Goal: Task Accomplishment & Management: Manage account settings

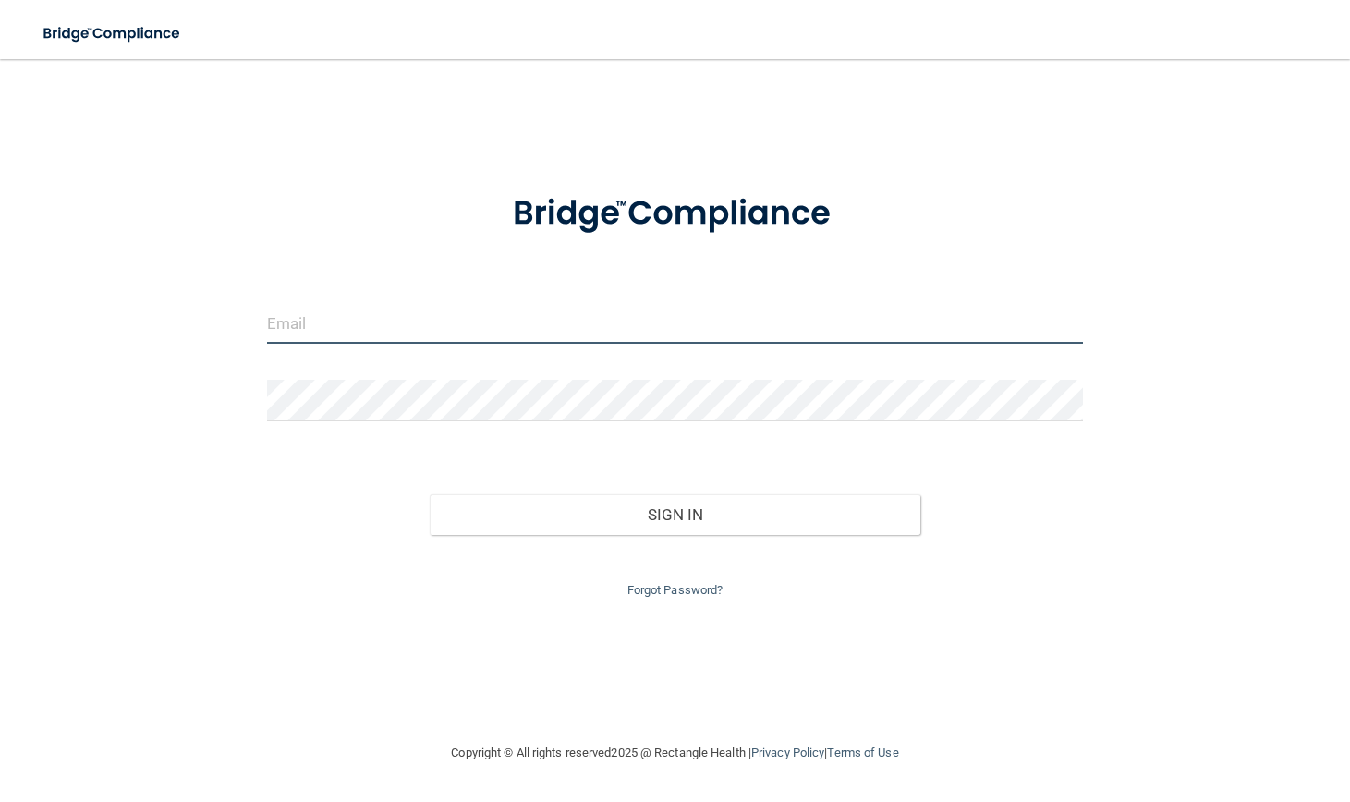
click at [437, 325] on input "email" at bounding box center [675, 323] width 817 height 42
type input "[EMAIL_ADDRESS][DOMAIN_NAME]"
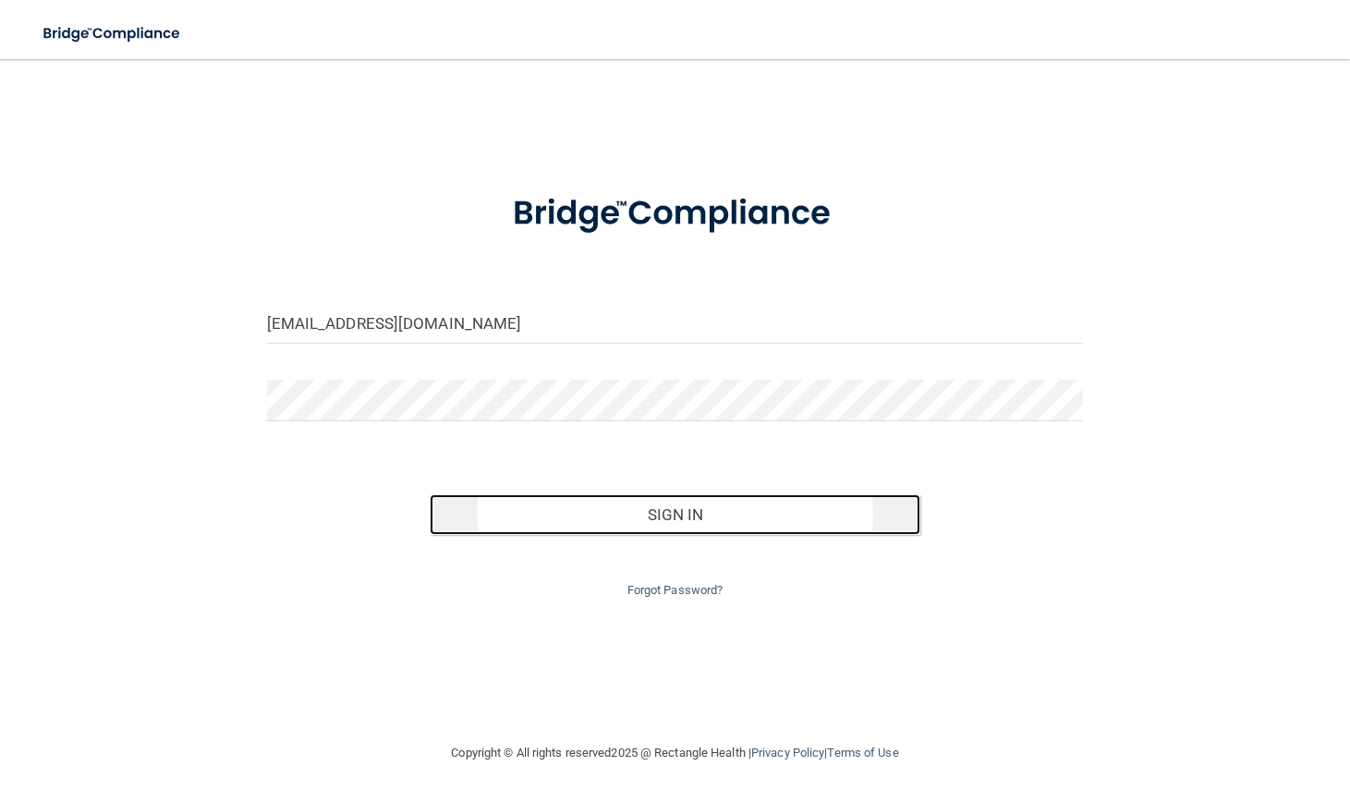
click at [572, 503] on button "Sign In" at bounding box center [675, 514] width 490 height 41
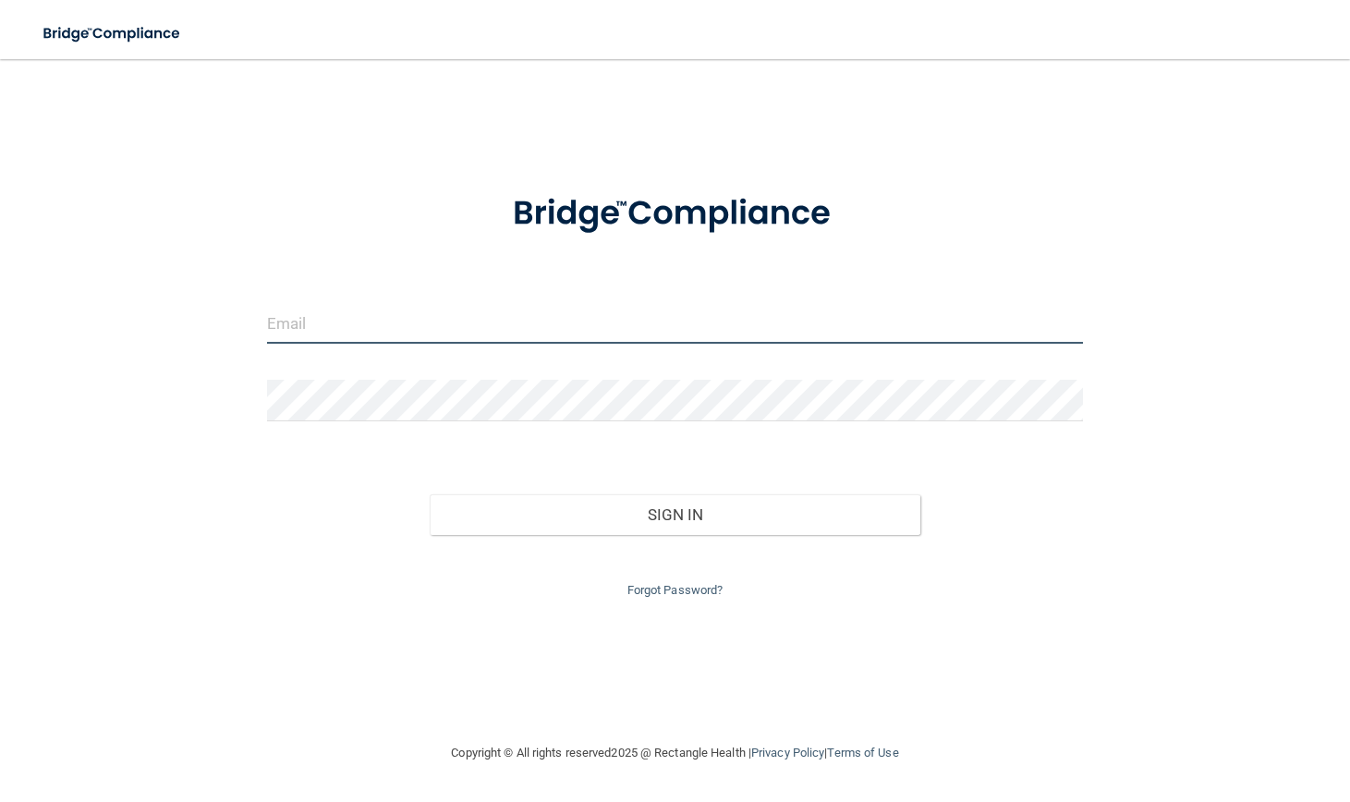
click at [373, 322] on input "email" at bounding box center [675, 323] width 817 height 42
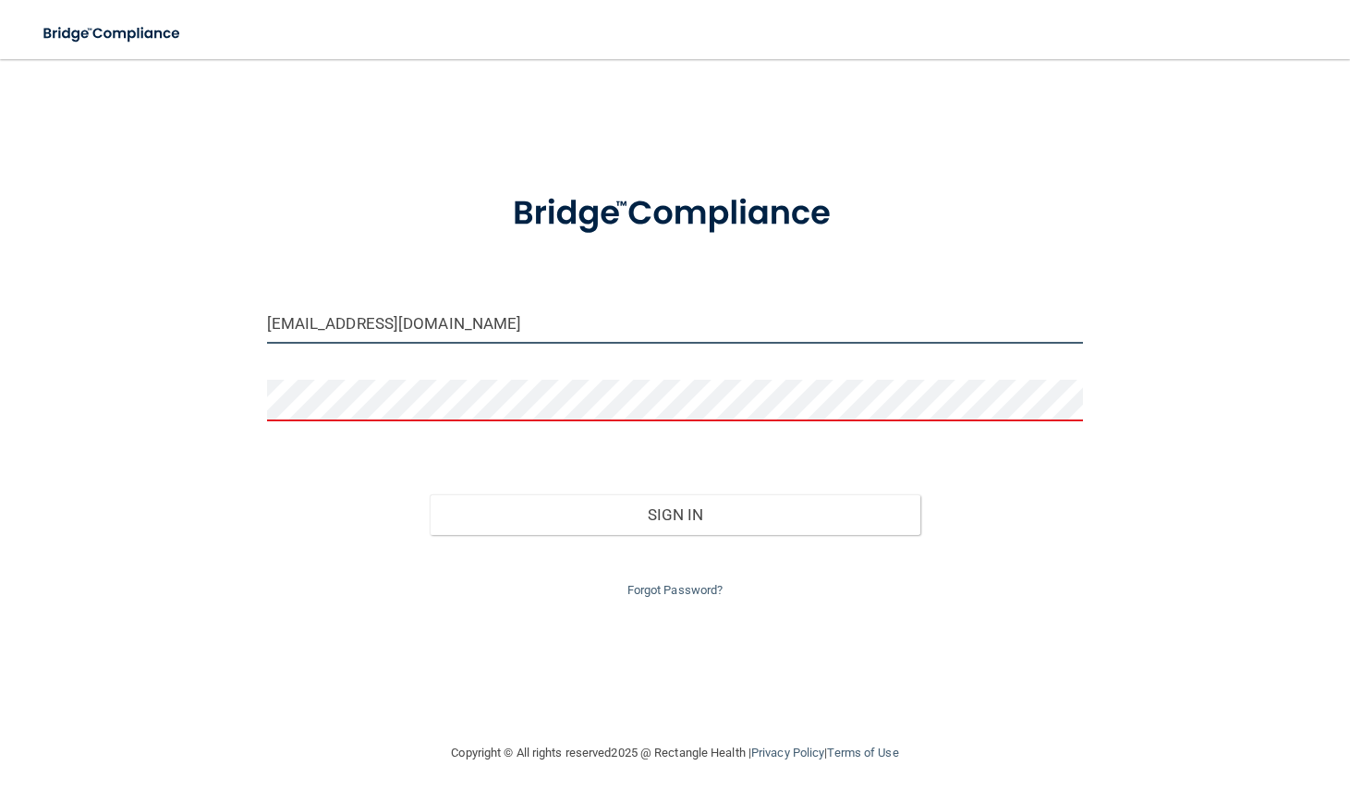
drag, startPoint x: 375, startPoint y: 328, endPoint x: 103, endPoint y: 279, distance: 277.0
click at [140, 295] on div "[EMAIL_ADDRESS][DOMAIN_NAME] Invalid email/password. You don't have permission …" at bounding box center [675, 401] width 1276 height 646
type input "[EMAIL_ADDRESS][DOMAIN_NAME]"
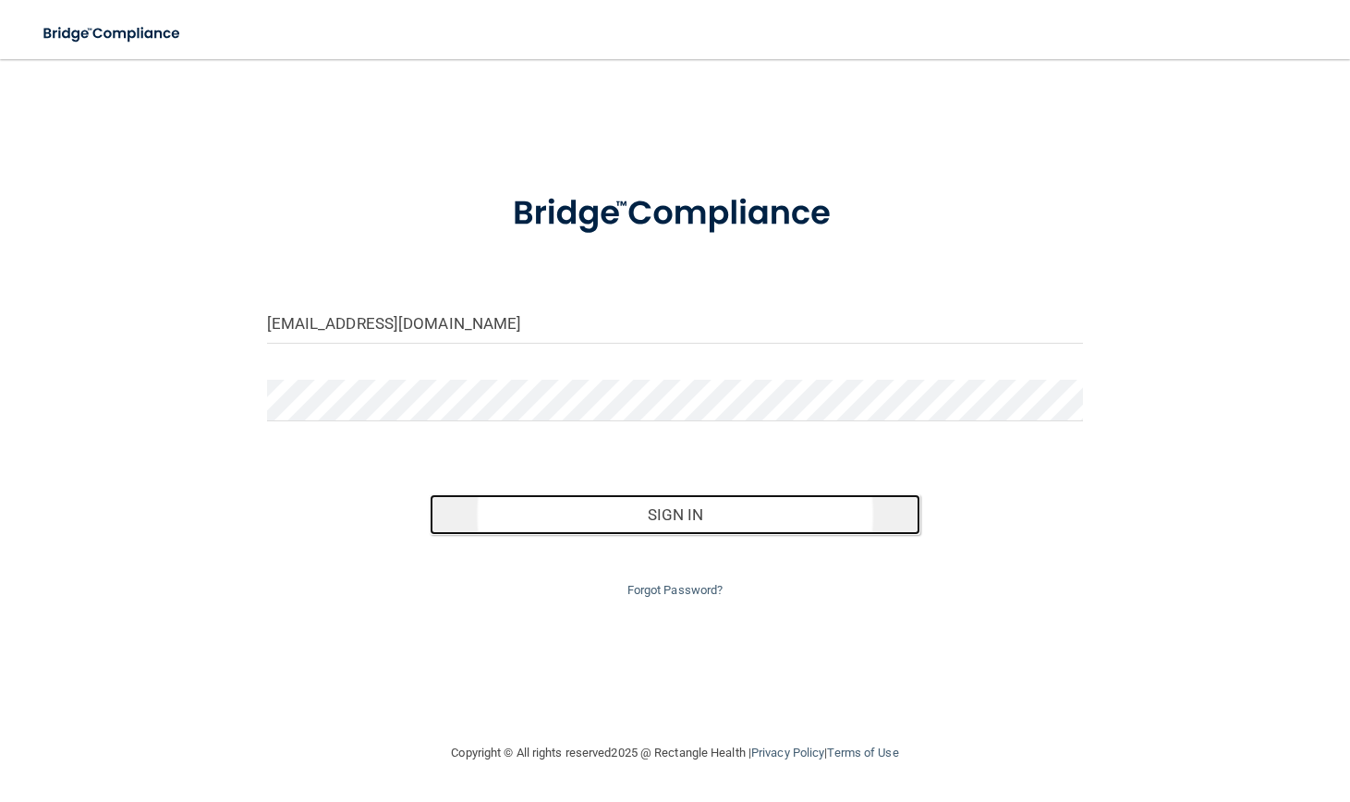
click at [751, 528] on button "Sign In" at bounding box center [675, 514] width 490 height 41
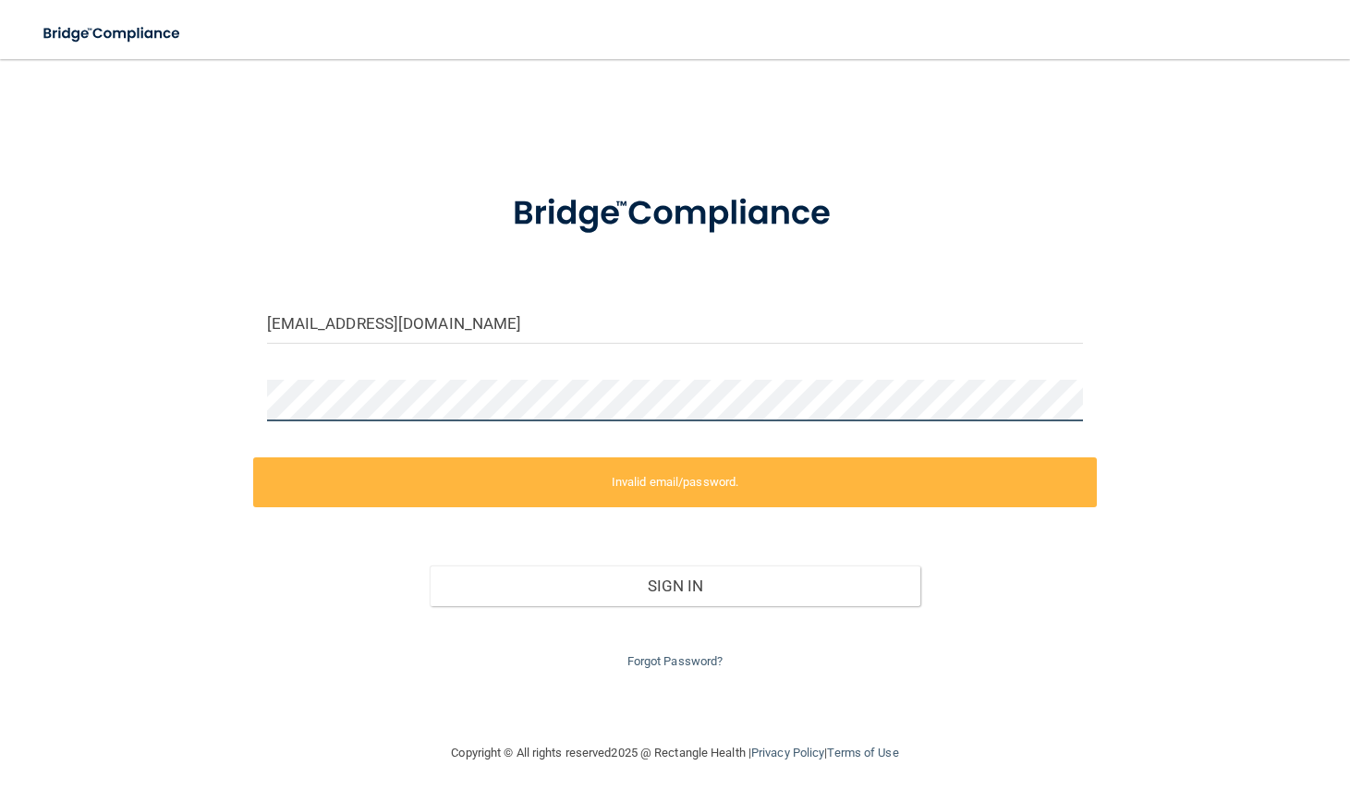
click at [183, 385] on div "kanunney@hotmail.com Invalid email/password. You don't have permission to acces…" at bounding box center [675, 401] width 1276 height 646
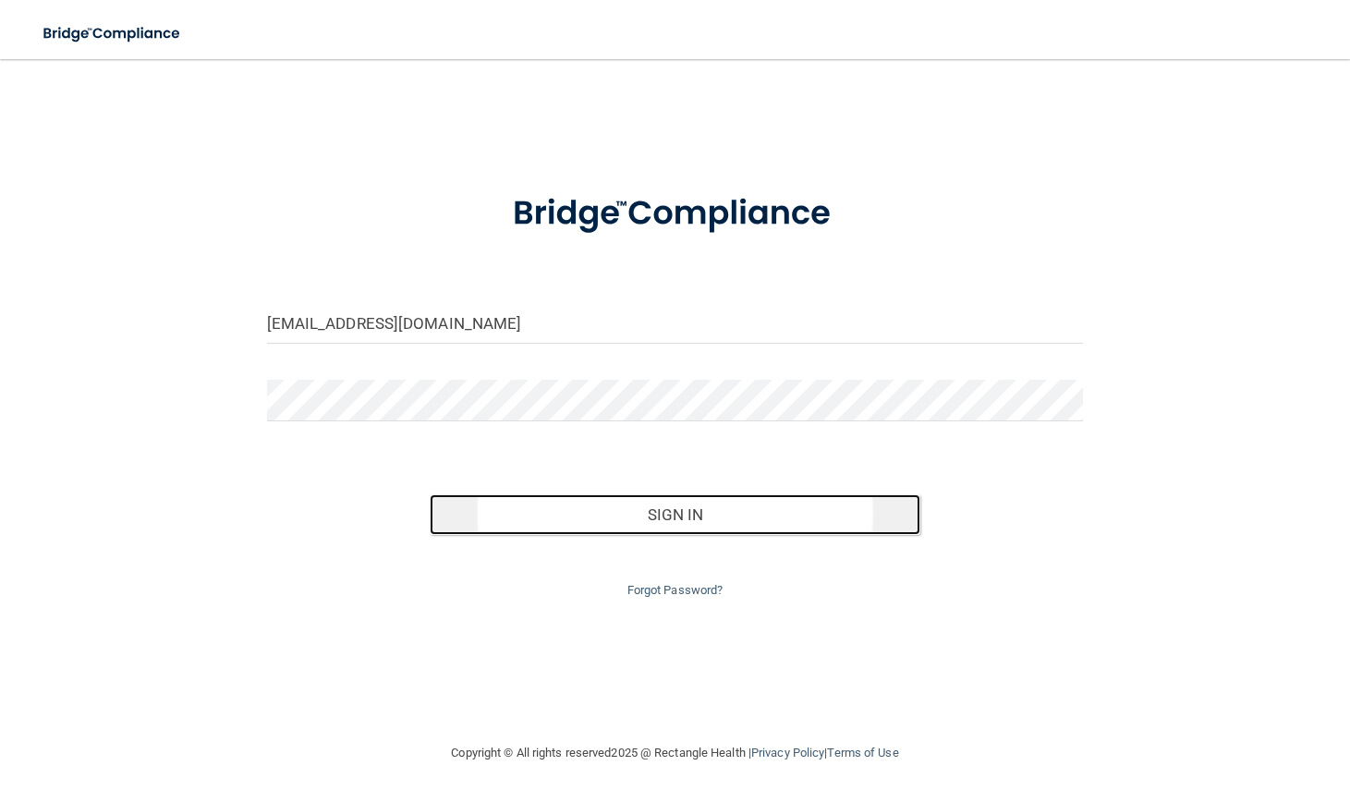
click at [730, 519] on button "Sign In" at bounding box center [675, 514] width 490 height 41
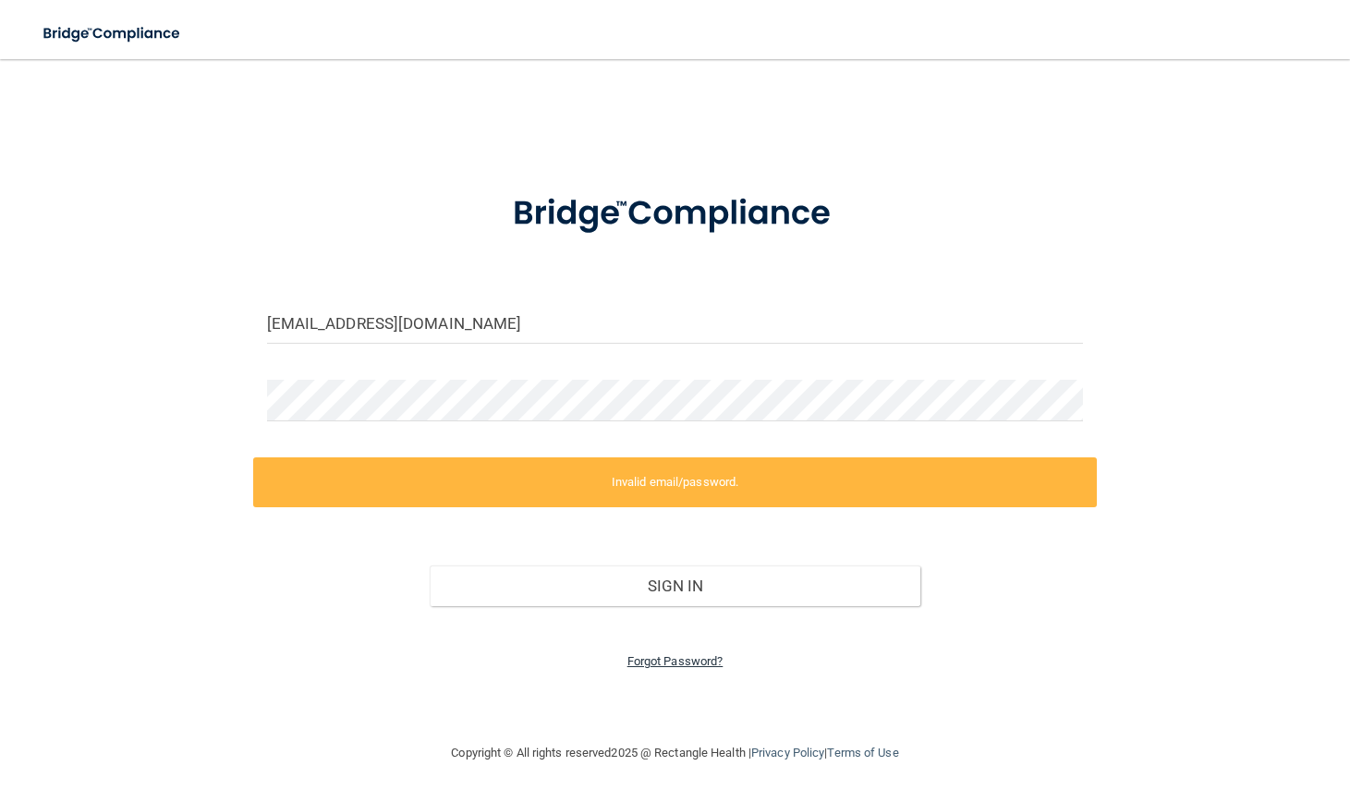
click at [691, 656] on link "Forgot Password?" at bounding box center [676, 661] width 96 height 14
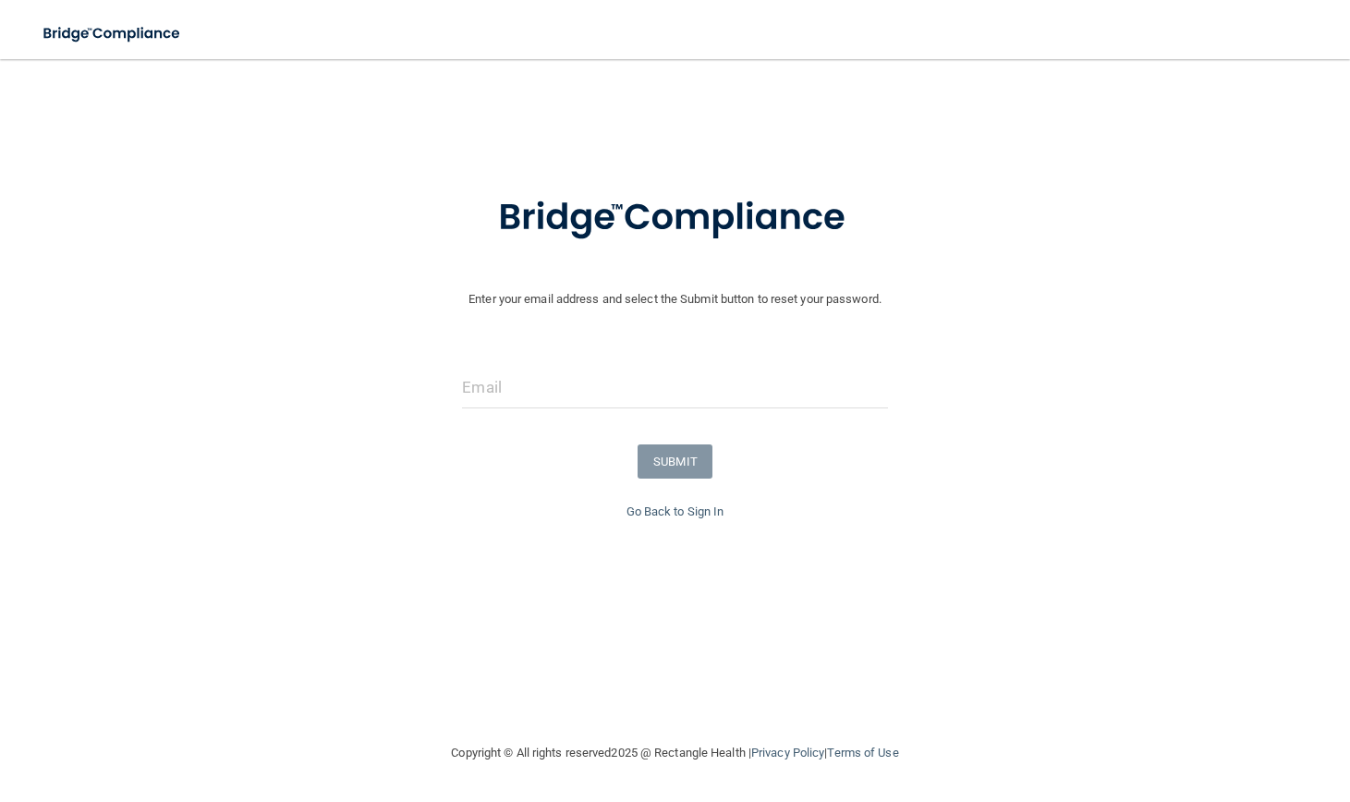
click at [592, 362] on form "Enter your email address and select the Submit button to reset your password. S…" at bounding box center [675, 335] width 1332 height 331
click at [567, 393] on input "email" at bounding box center [674, 388] width 425 height 42
type input "kanunney@hotmail.com"
click at [669, 458] on button "SUBMIT" at bounding box center [675, 462] width 75 height 34
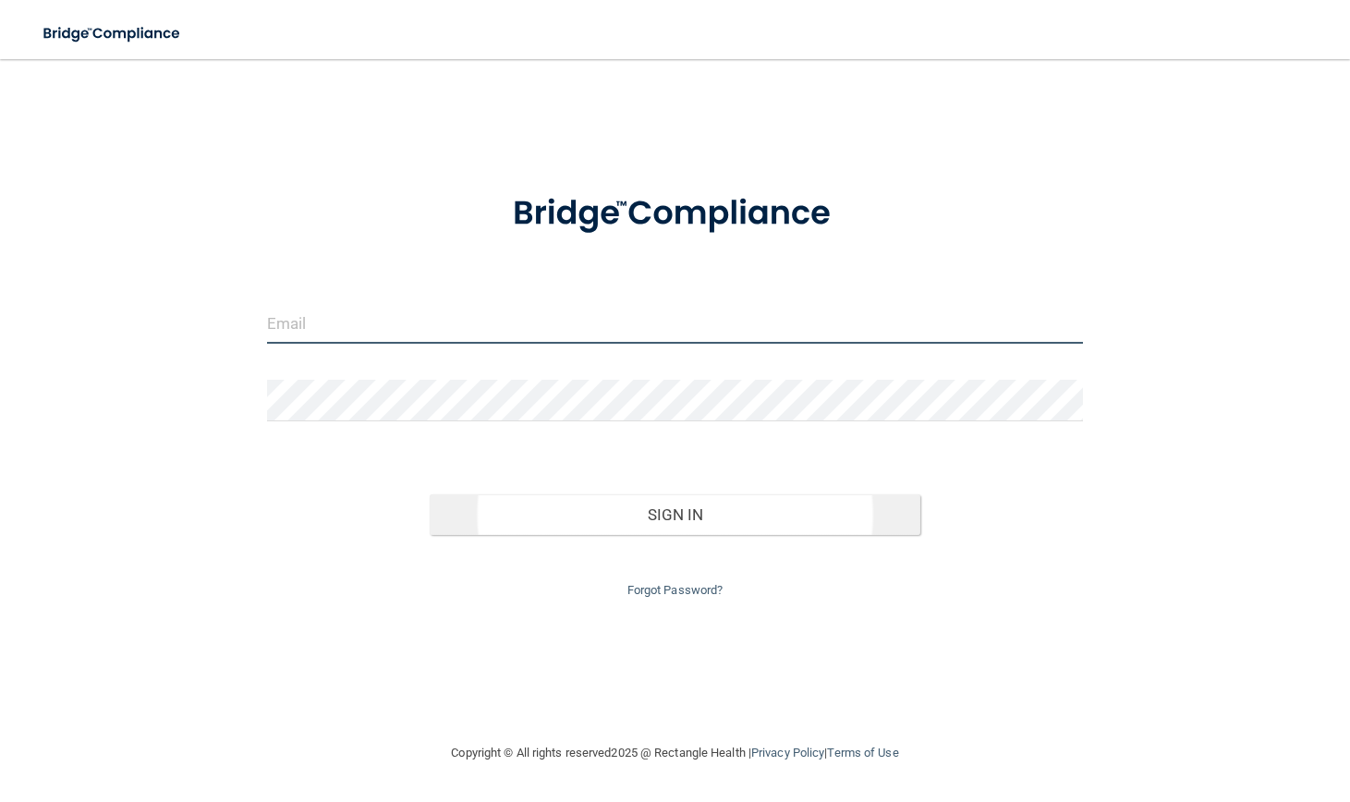
type input "kanunney@hotmail.com"
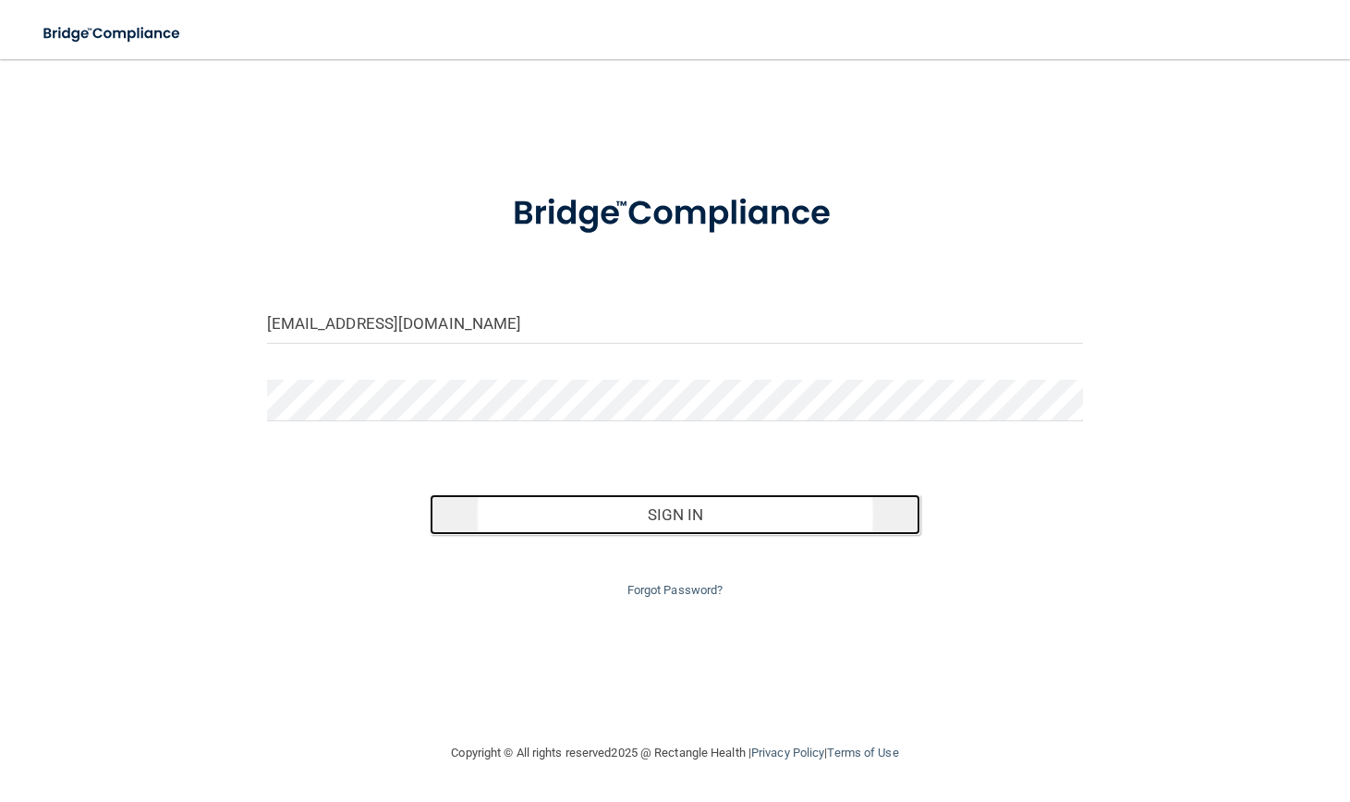
click at [669, 521] on button "Sign In" at bounding box center [675, 514] width 490 height 41
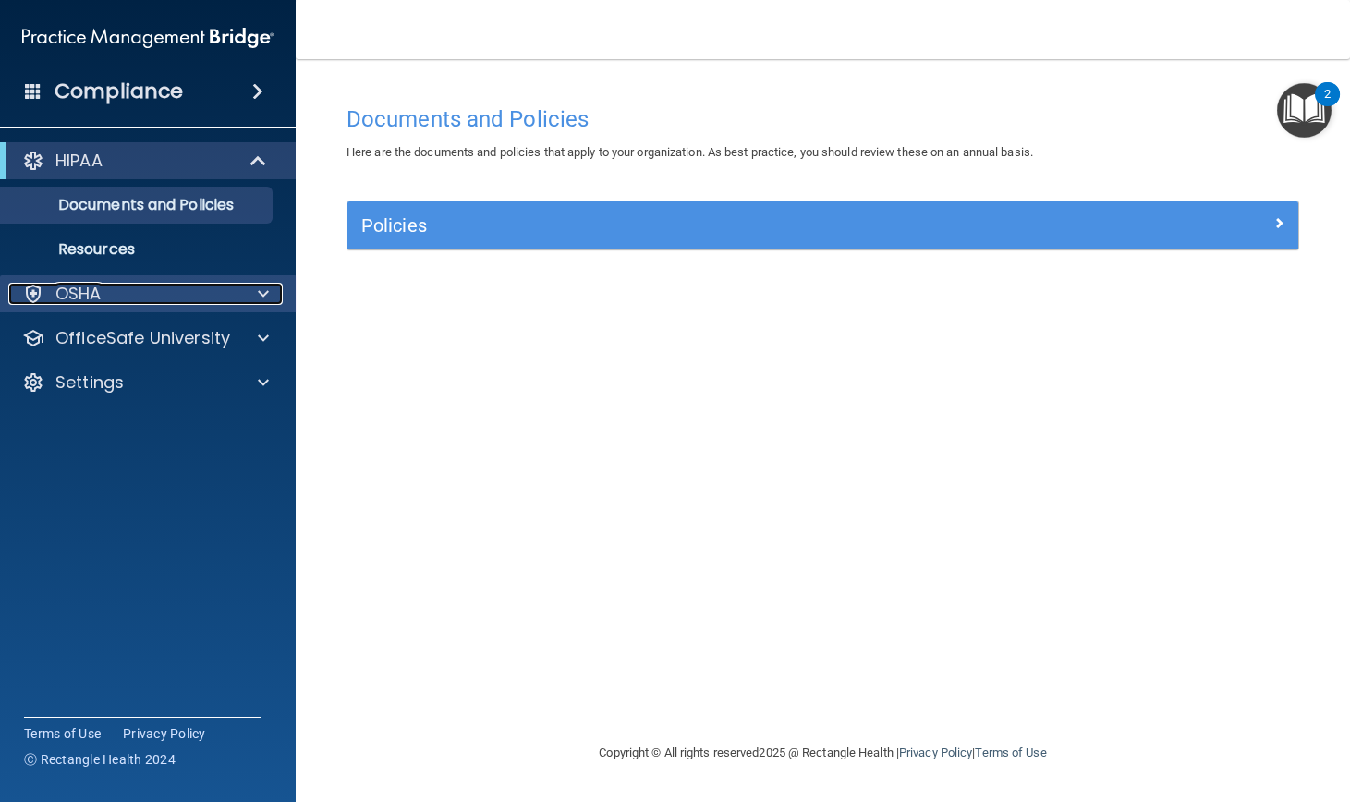
click at [238, 289] on div "OSHA" at bounding box center [145, 294] width 275 height 22
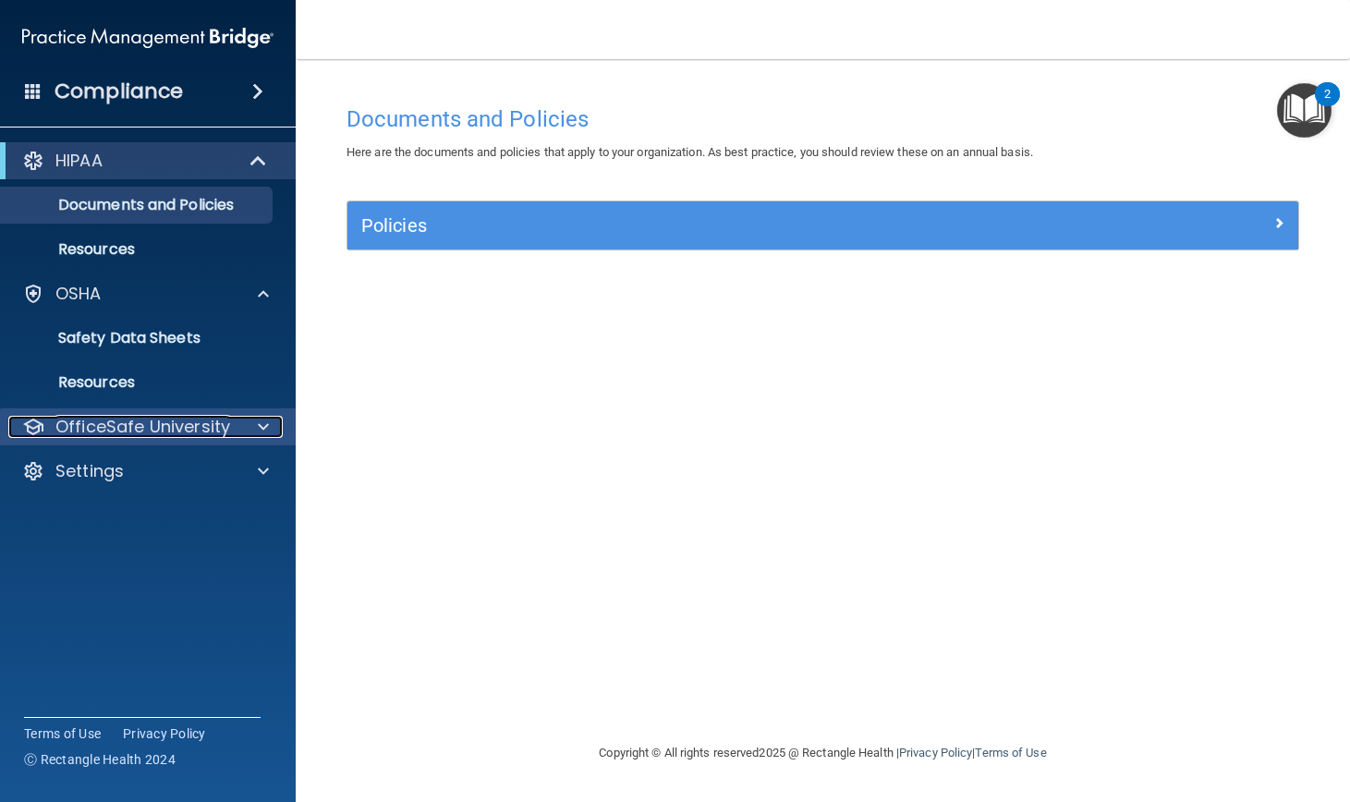
click at [250, 433] on div at bounding box center [261, 427] width 46 height 22
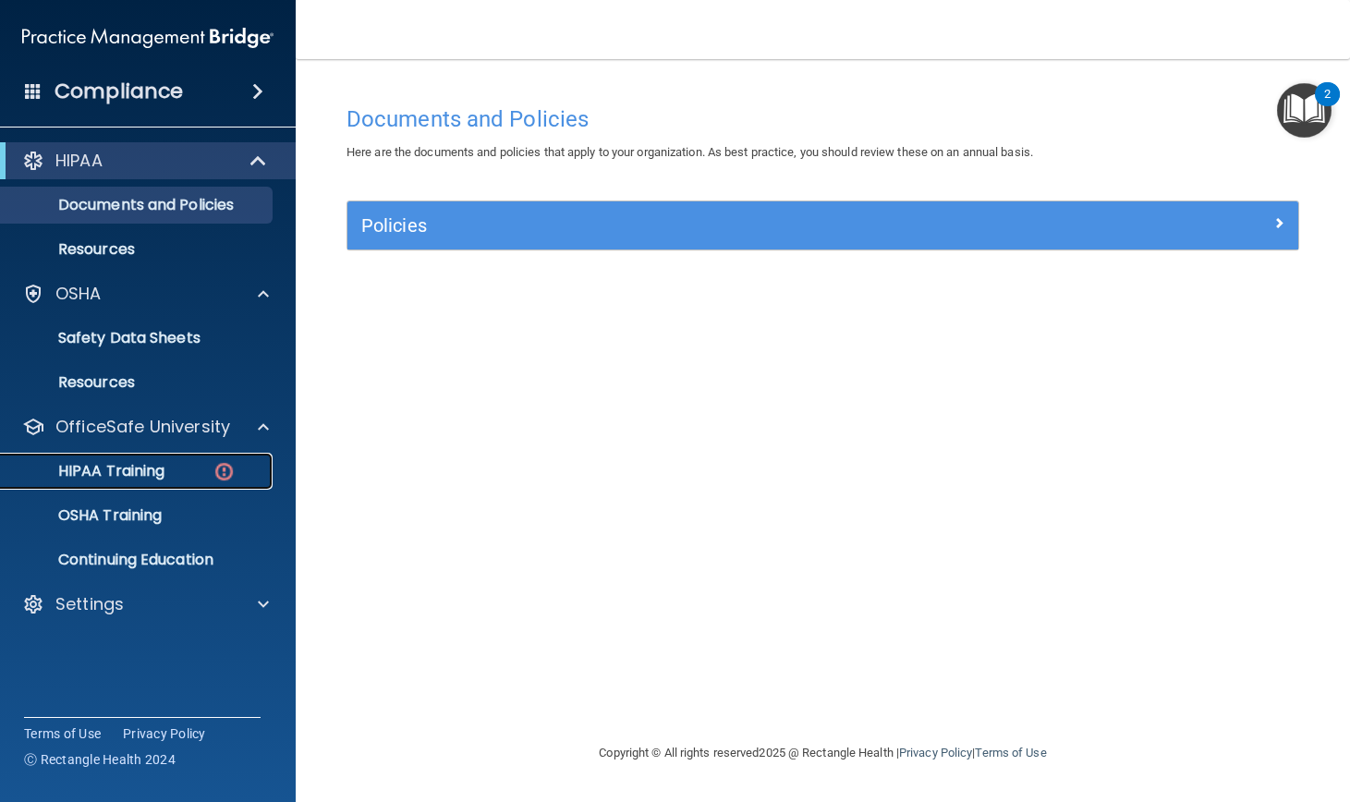
click at [221, 472] on img at bounding box center [224, 471] width 23 height 23
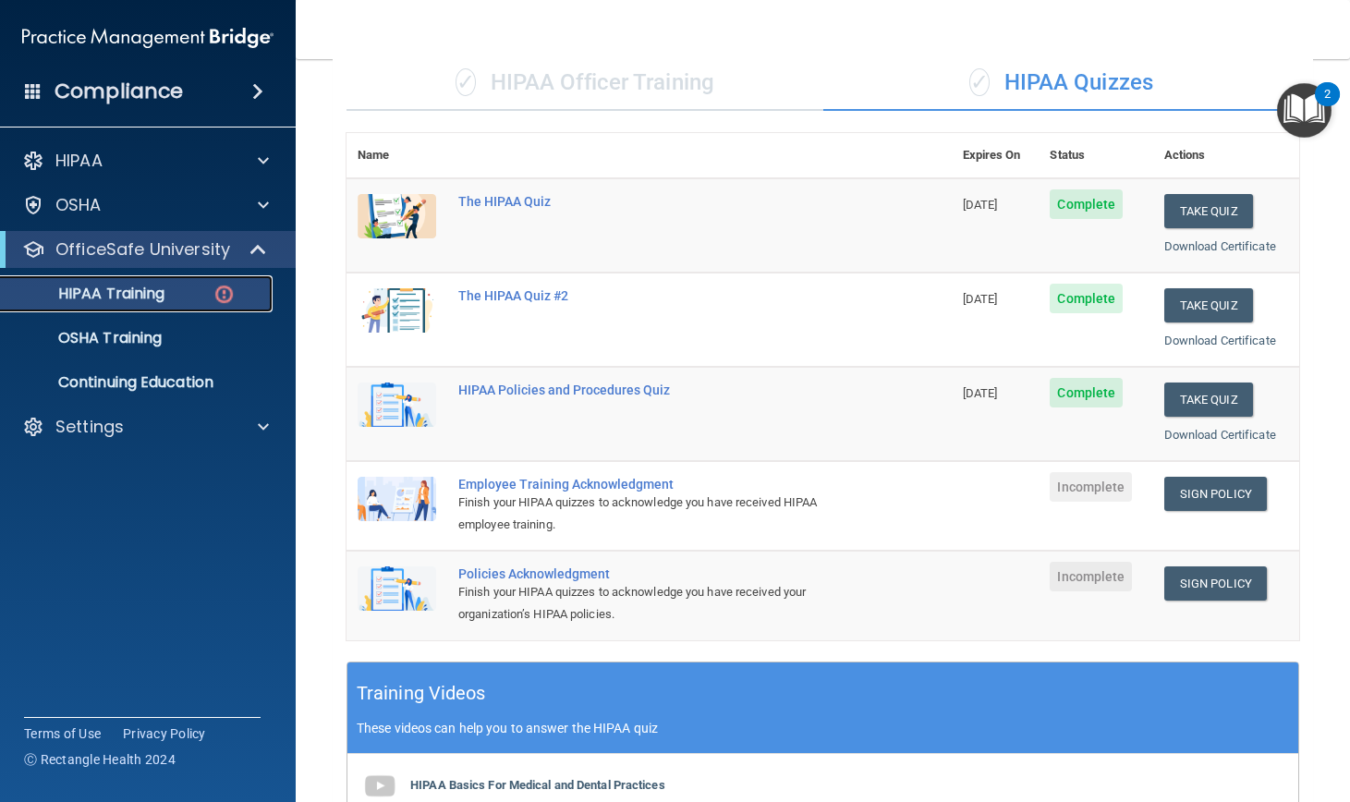
scroll to position [241, 0]
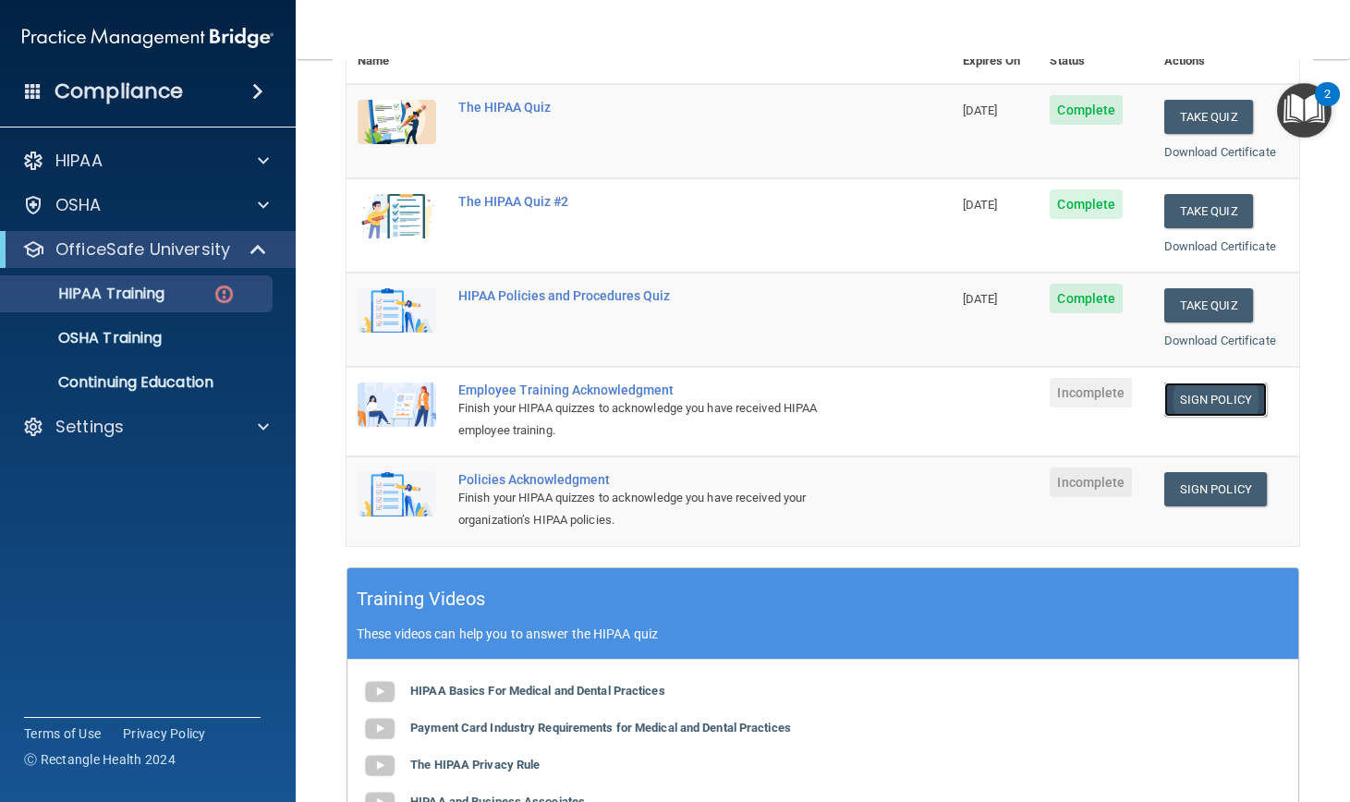
click at [1192, 403] on link "Sign Policy" at bounding box center [1216, 400] width 103 height 34
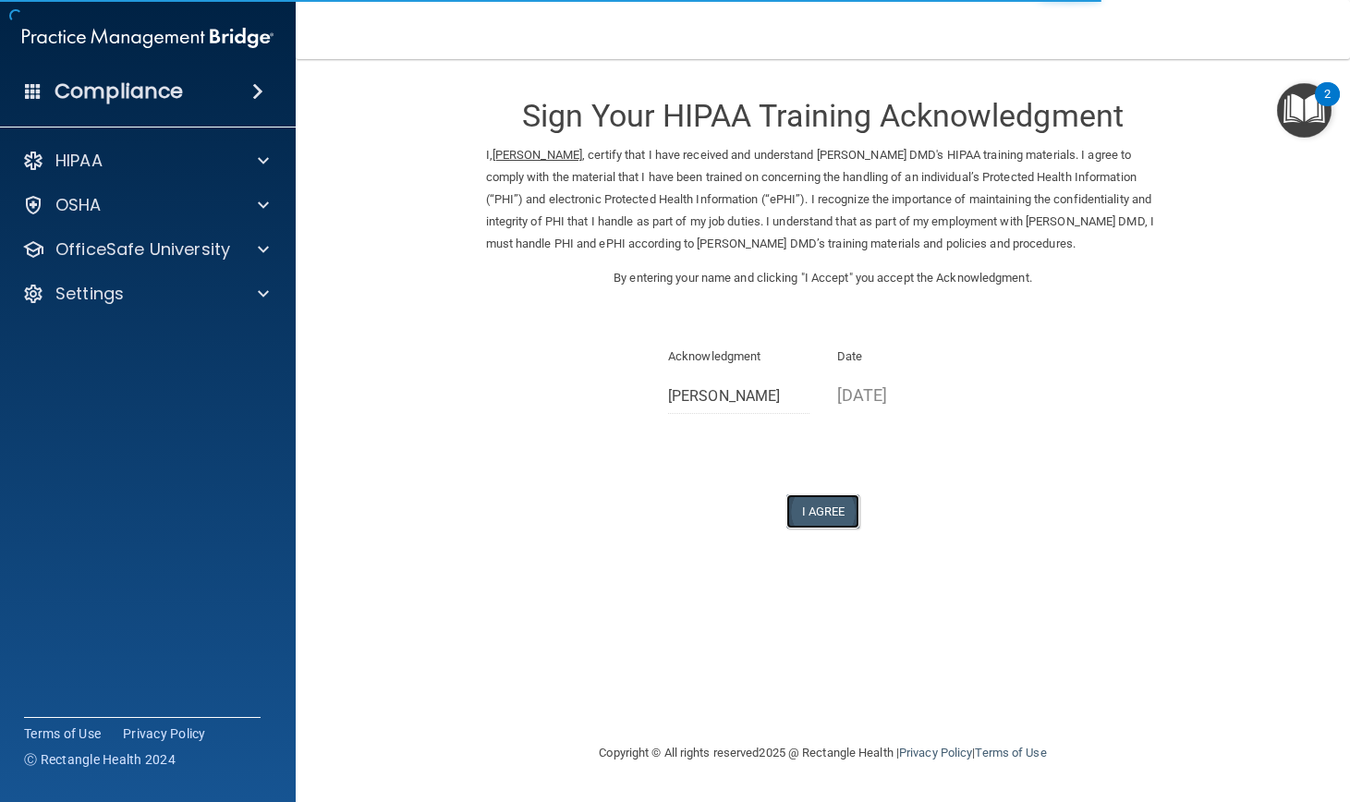
click at [826, 497] on button "I Agree" at bounding box center [824, 511] width 74 height 34
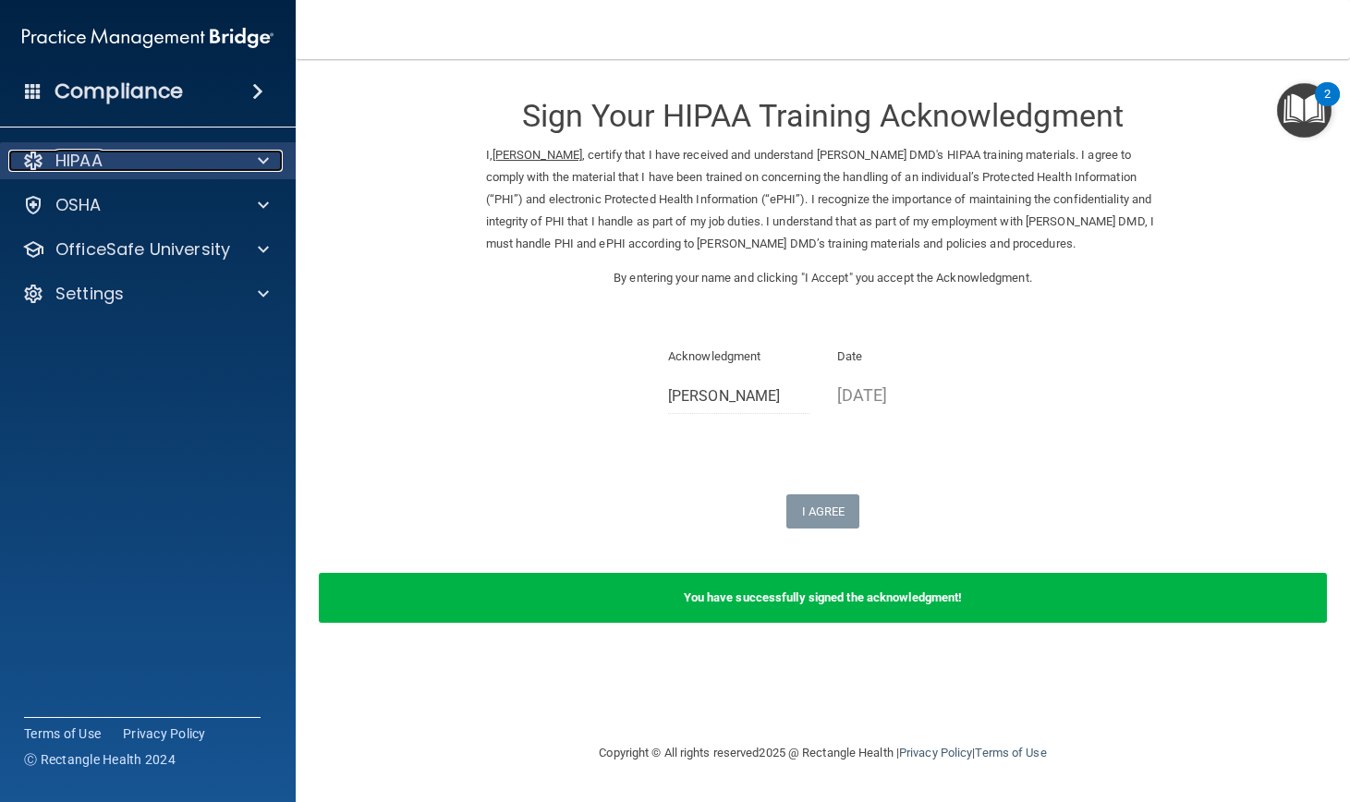
click at [128, 158] on div "HIPAA" at bounding box center [122, 161] width 229 height 22
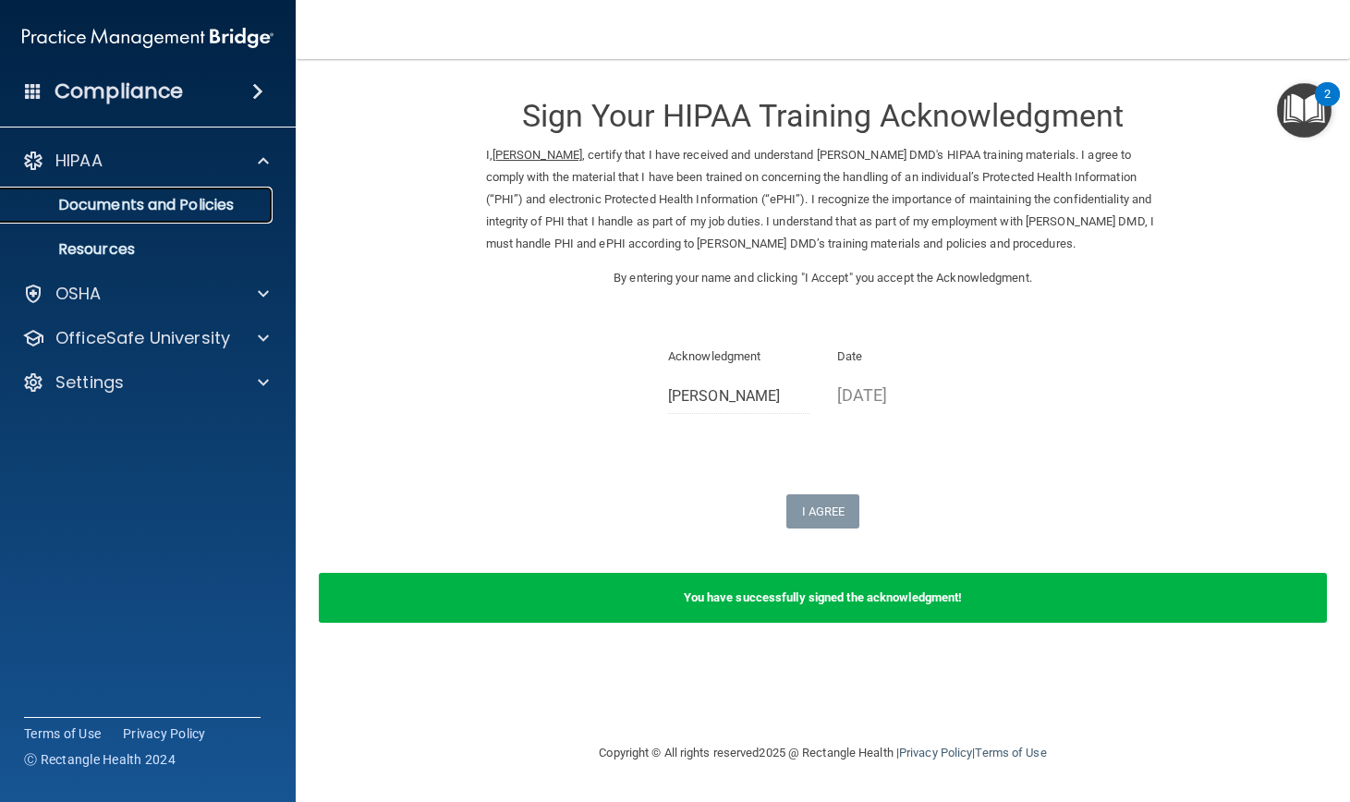
click at [158, 197] on p "Documents and Policies" at bounding box center [138, 205] width 252 height 18
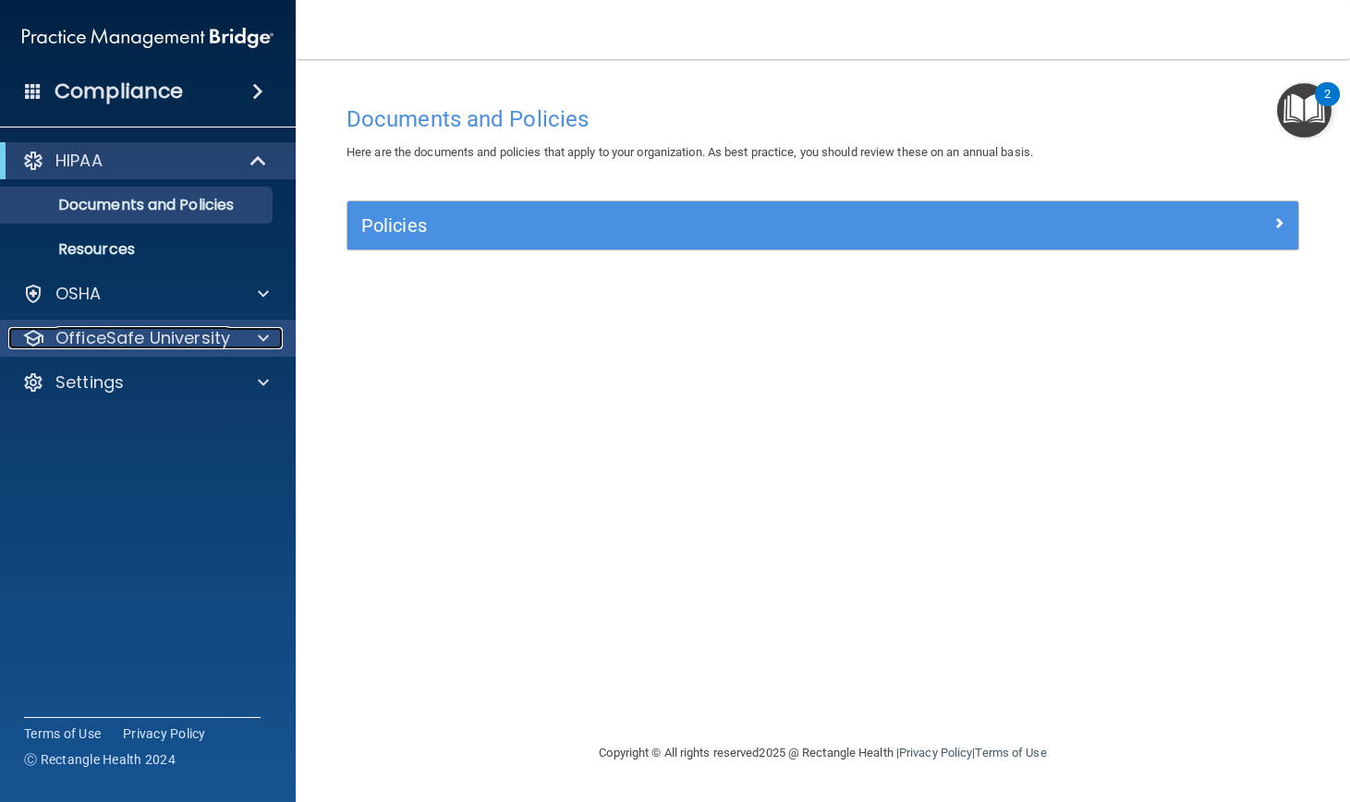
click at [148, 337] on p "OfficeSafe University" at bounding box center [142, 338] width 175 height 22
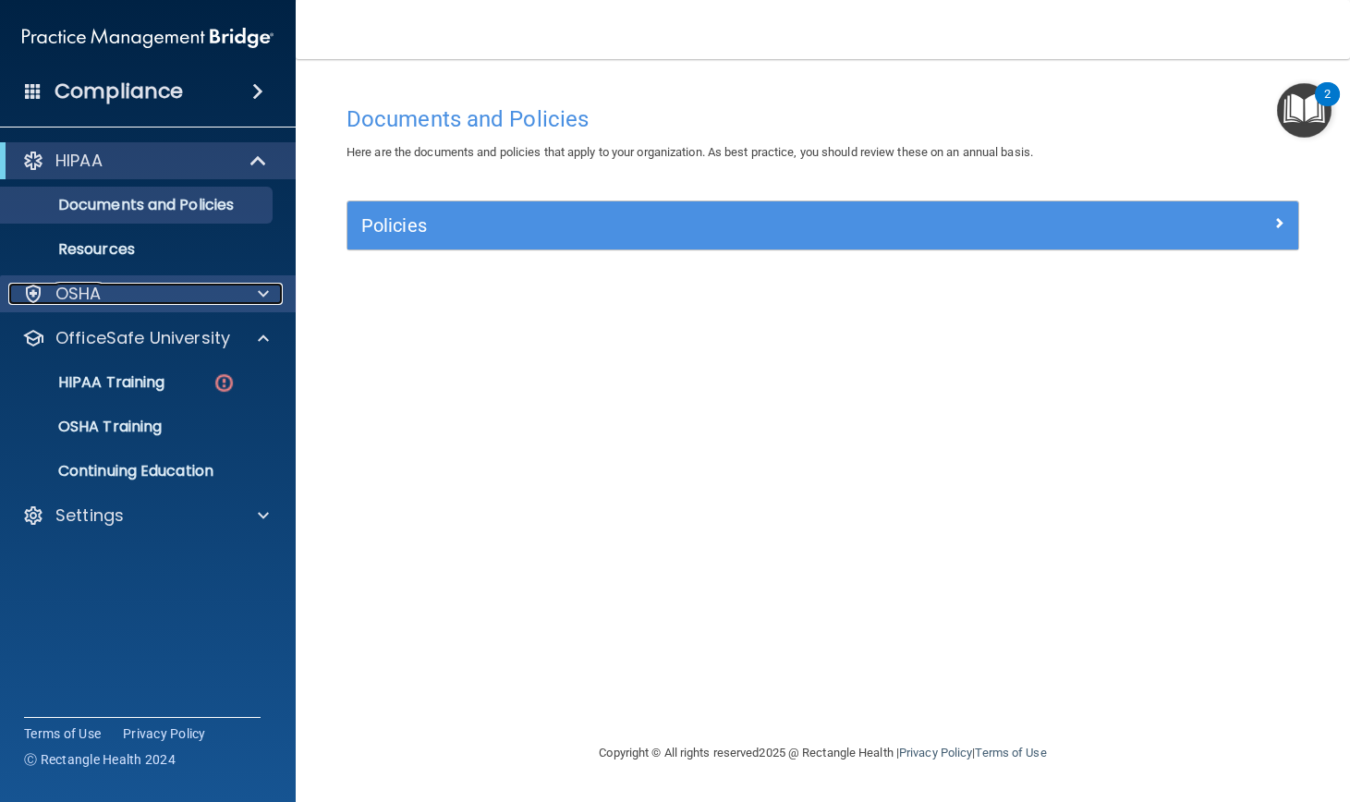
click at [264, 296] on span at bounding box center [263, 294] width 11 height 22
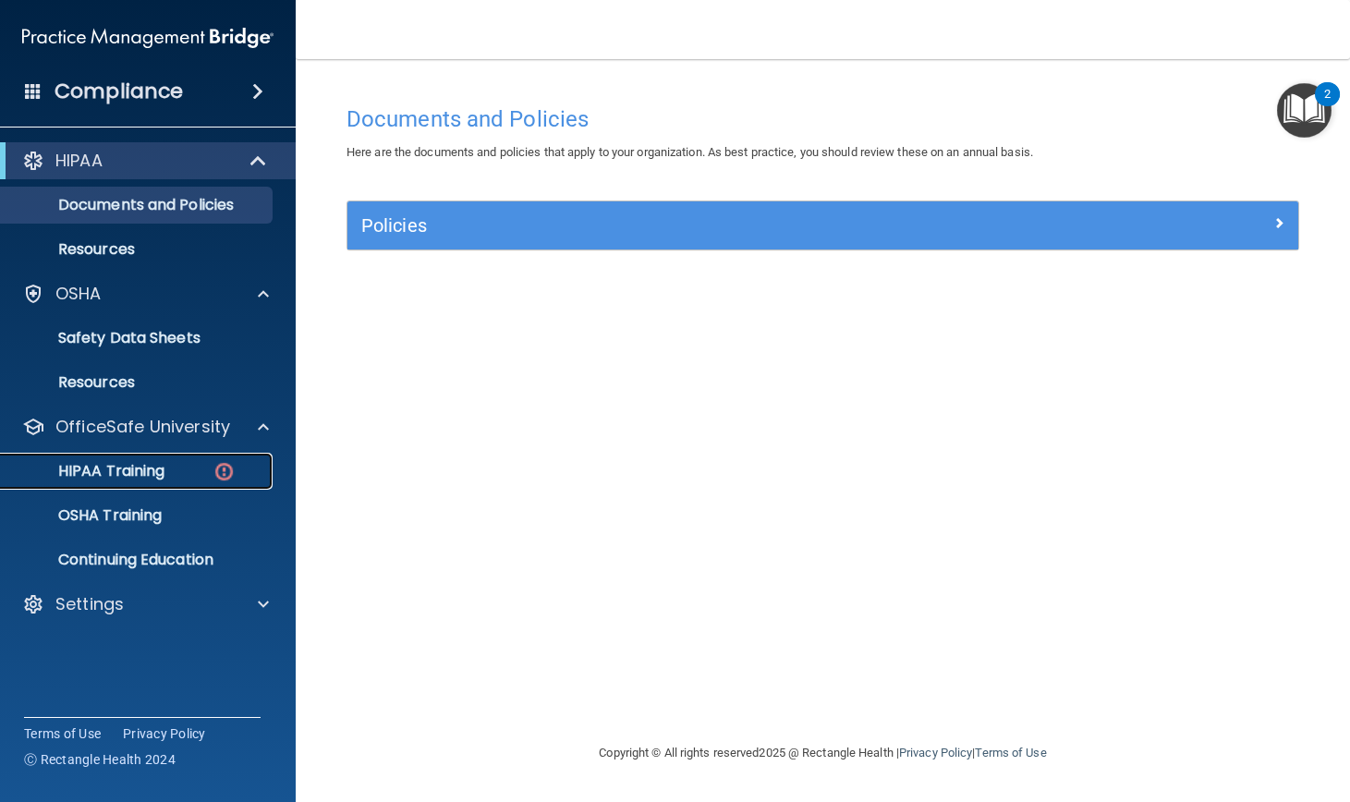
click at [221, 466] on img at bounding box center [224, 471] width 23 height 23
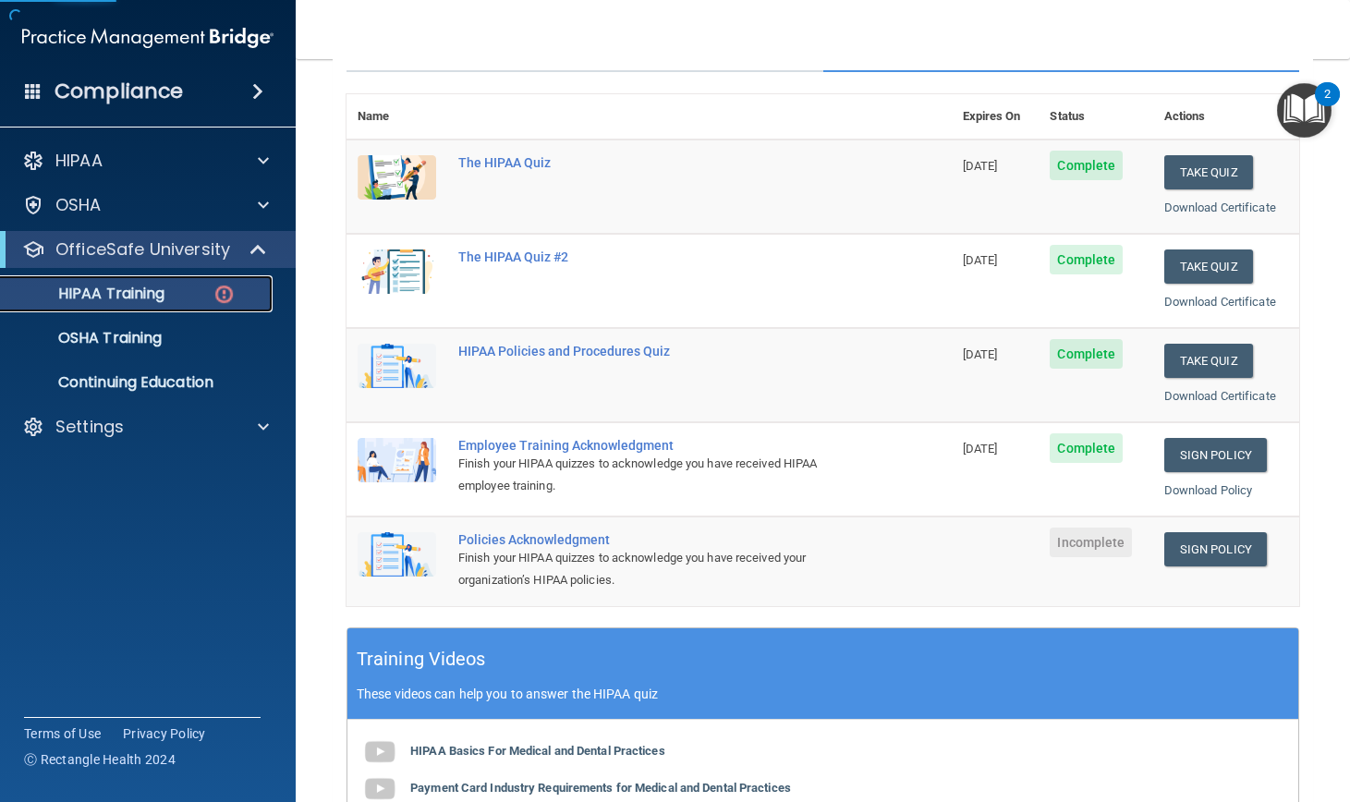
scroll to position [370, 0]
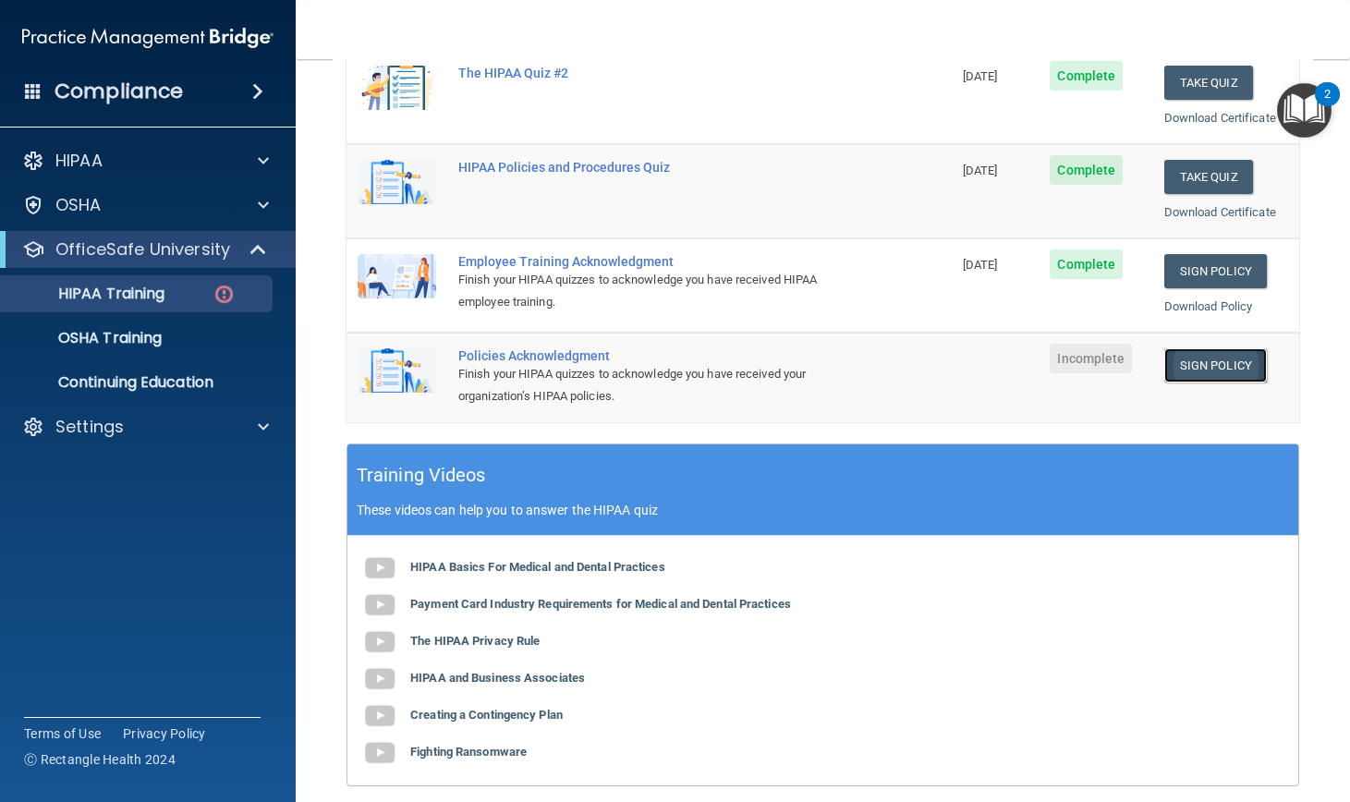
click at [1185, 364] on link "Sign Policy" at bounding box center [1216, 365] width 103 height 34
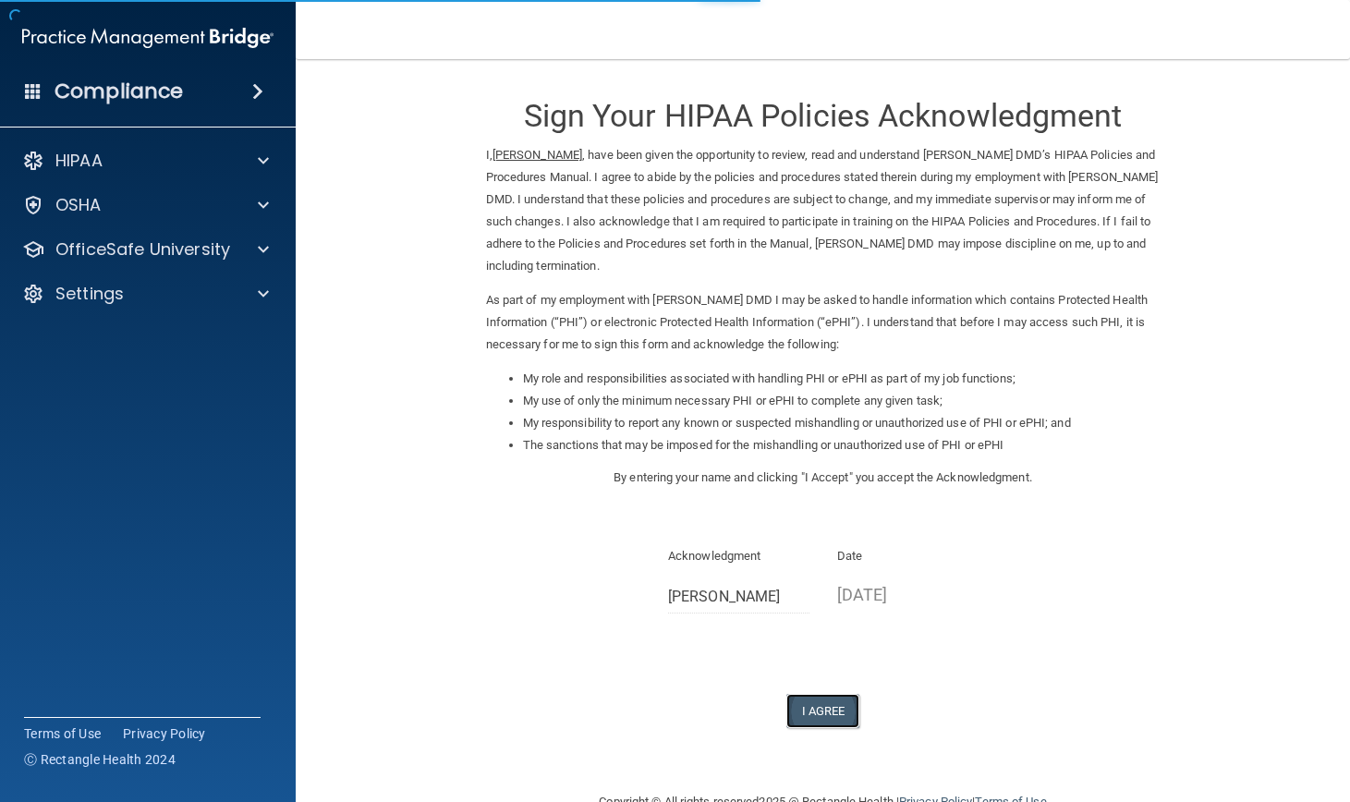
click at [799, 715] on button "I Agree" at bounding box center [824, 711] width 74 height 34
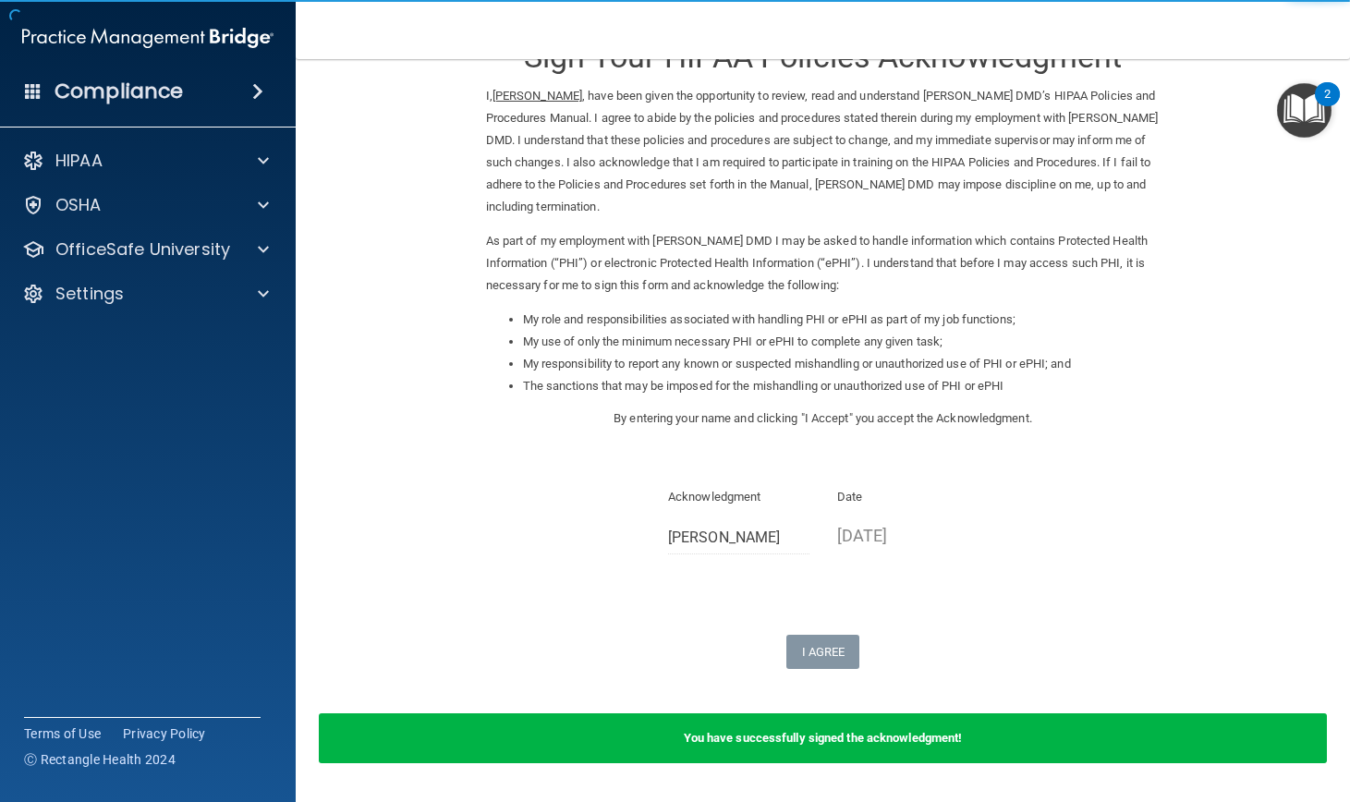
scroll to position [116, 0]
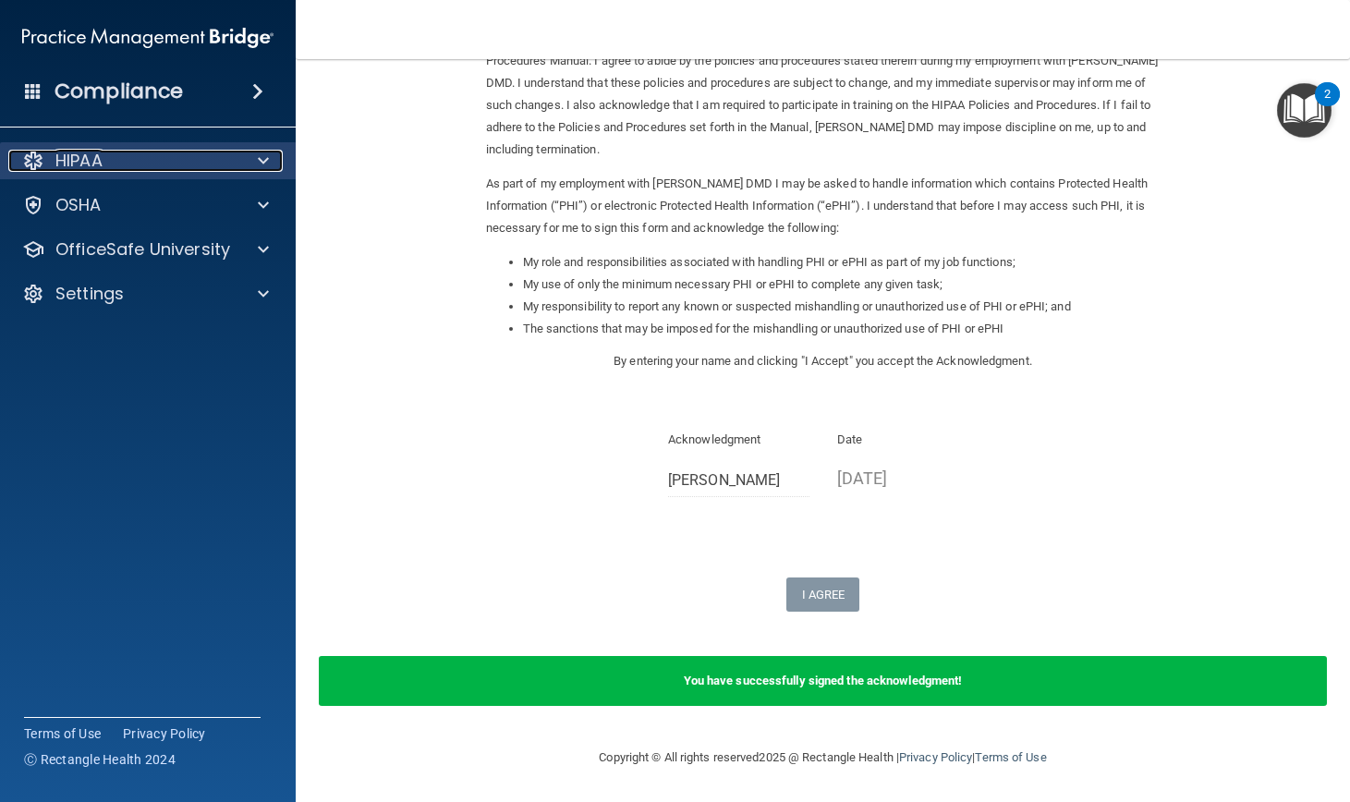
click at [100, 153] on p "HIPAA" at bounding box center [78, 161] width 47 height 22
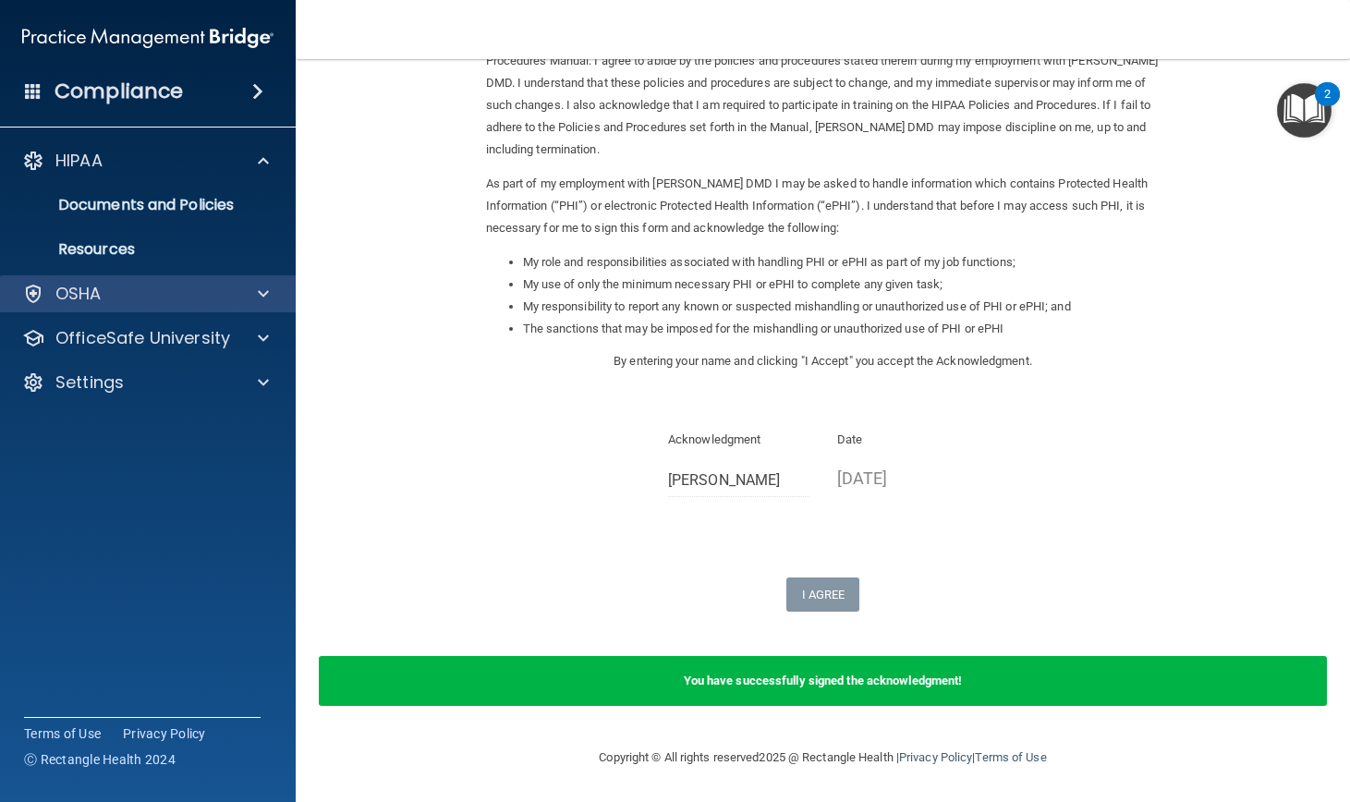
click at [132, 275] on div "OSHA" at bounding box center [148, 293] width 297 height 37
click at [284, 293] on div "OSHA" at bounding box center [148, 293] width 297 height 37
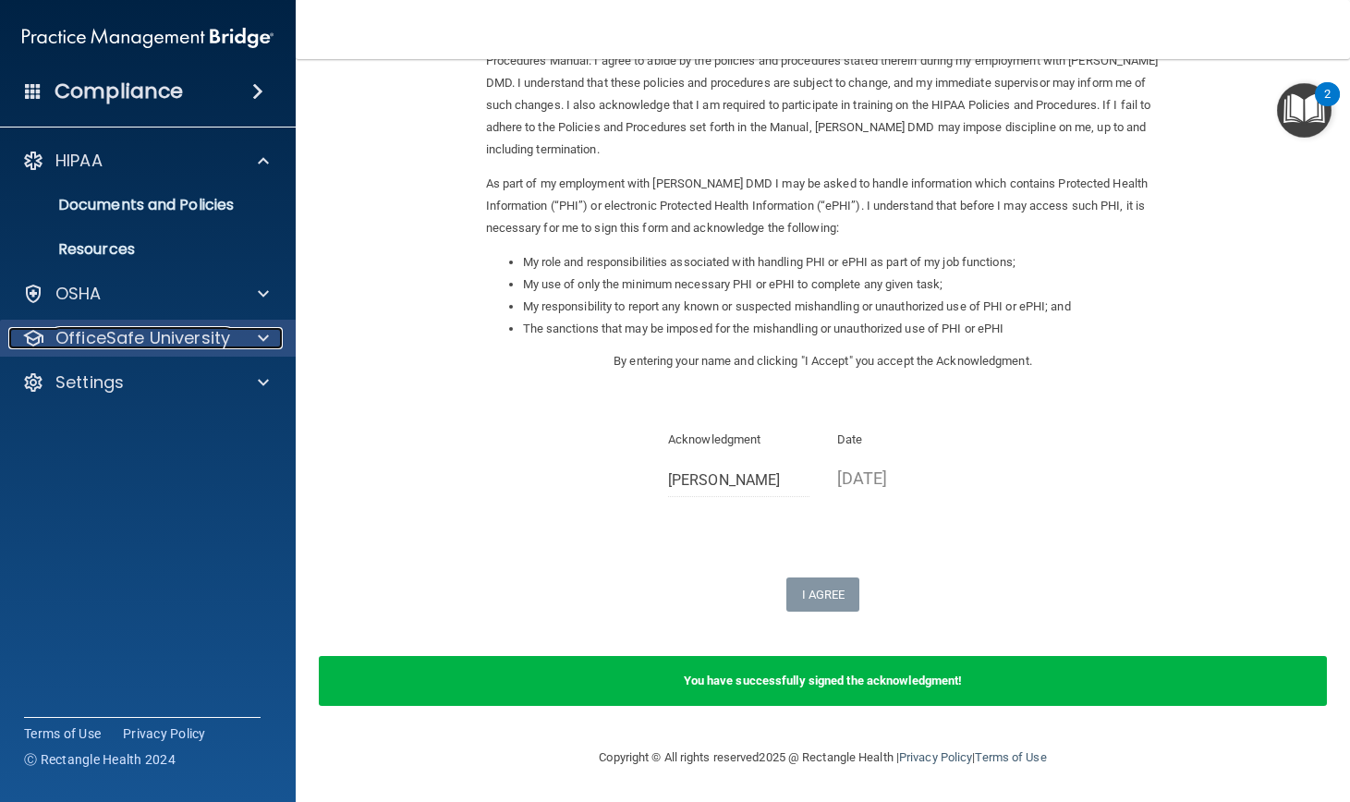
click at [248, 335] on div at bounding box center [261, 338] width 46 height 22
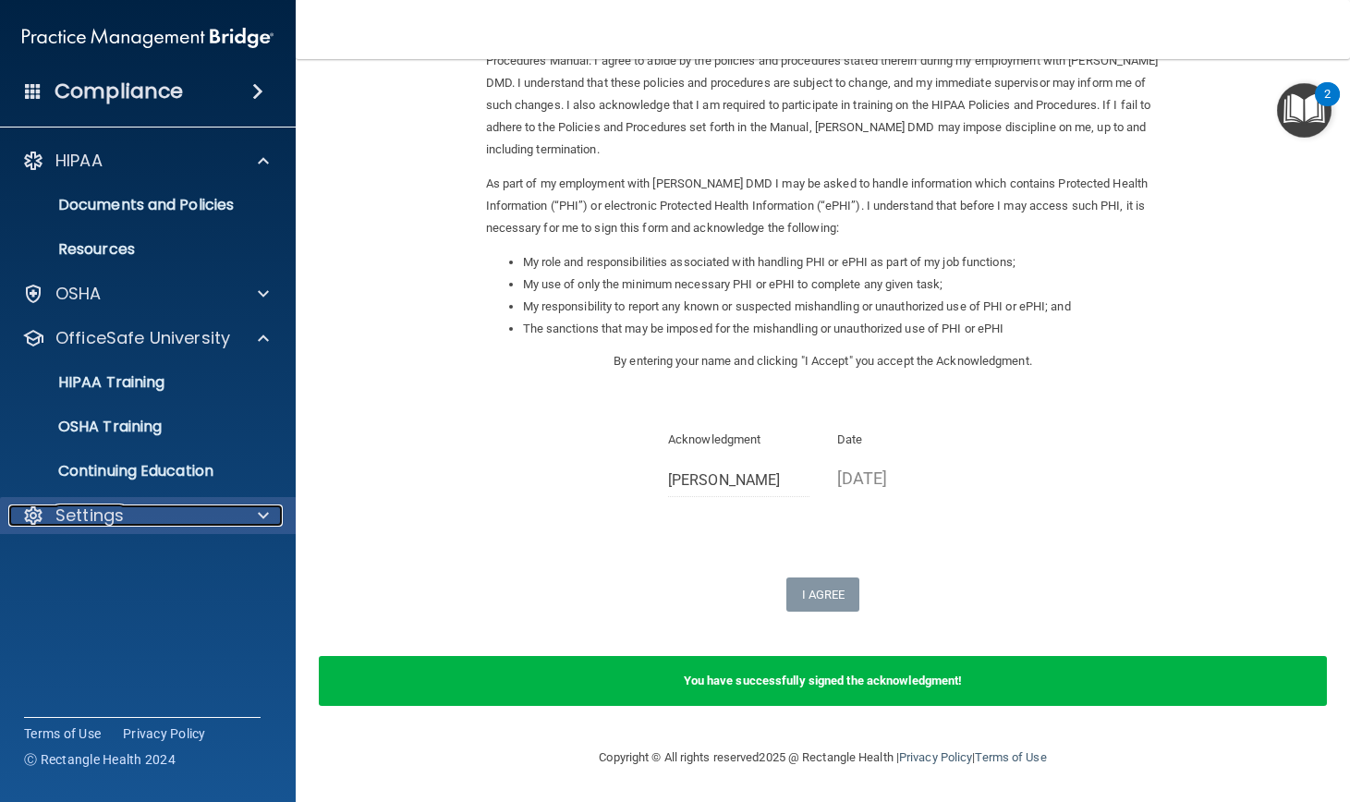
click at [255, 510] on div at bounding box center [261, 516] width 46 height 22
